Goal: Information Seeking & Learning: Learn about a topic

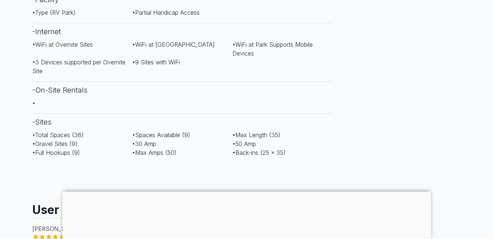
scroll to position [499, 0]
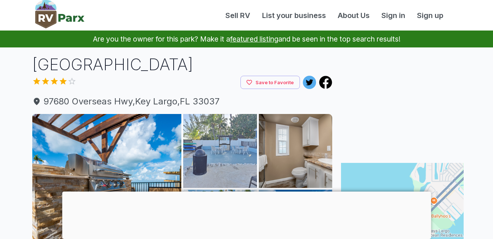
click at [253, 155] on img at bounding box center [220, 151] width 74 height 74
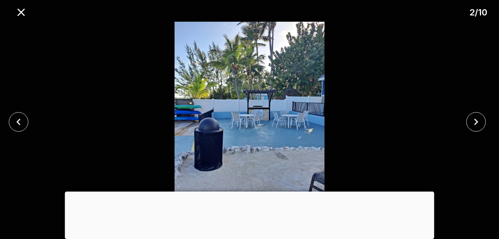
click at [248, 191] on div at bounding box center [249, 191] width 369 height 0
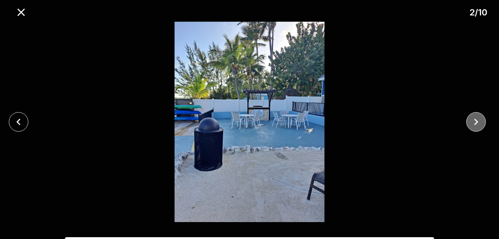
click at [478, 121] on icon "close" at bounding box center [476, 121] width 13 height 13
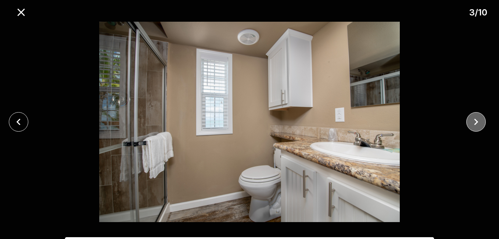
click at [478, 121] on icon "close" at bounding box center [476, 121] width 13 height 13
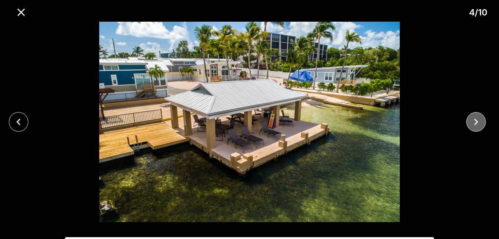
click at [478, 121] on icon "close" at bounding box center [476, 121] width 13 height 13
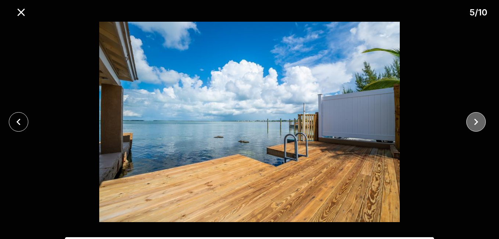
click at [478, 121] on icon "close" at bounding box center [476, 121] width 13 height 13
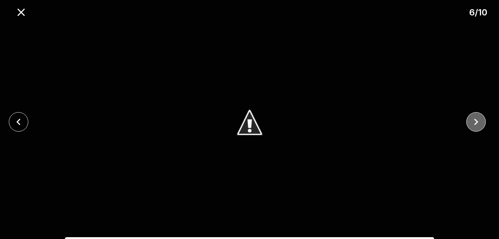
click at [478, 121] on icon "close" at bounding box center [476, 121] width 13 height 13
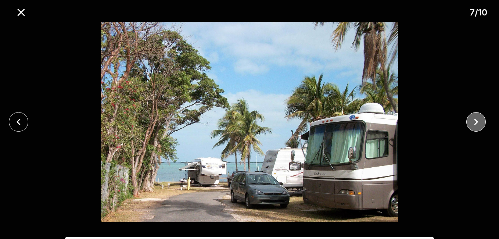
click at [476, 122] on icon "close" at bounding box center [476, 121] width 13 height 13
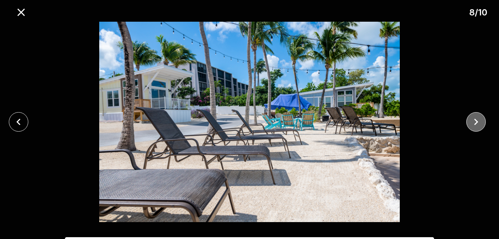
click at [476, 122] on icon "close" at bounding box center [476, 121] width 13 height 13
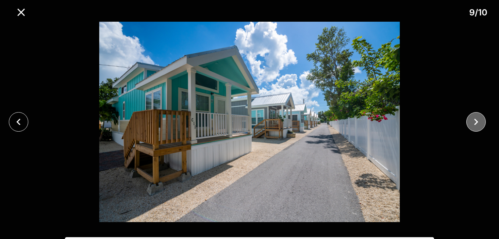
click at [476, 122] on icon "close" at bounding box center [476, 121] width 13 height 13
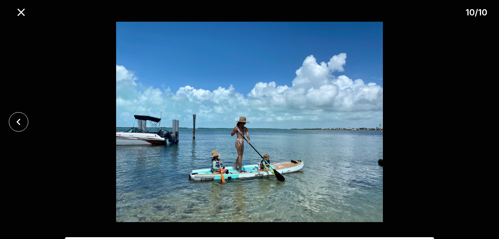
click at [476, 122] on div at bounding box center [249, 122] width 499 height 200
click at [21, 12] on icon "close" at bounding box center [20, 11] width 7 height 7
